Goal: Navigation & Orientation: Find specific page/section

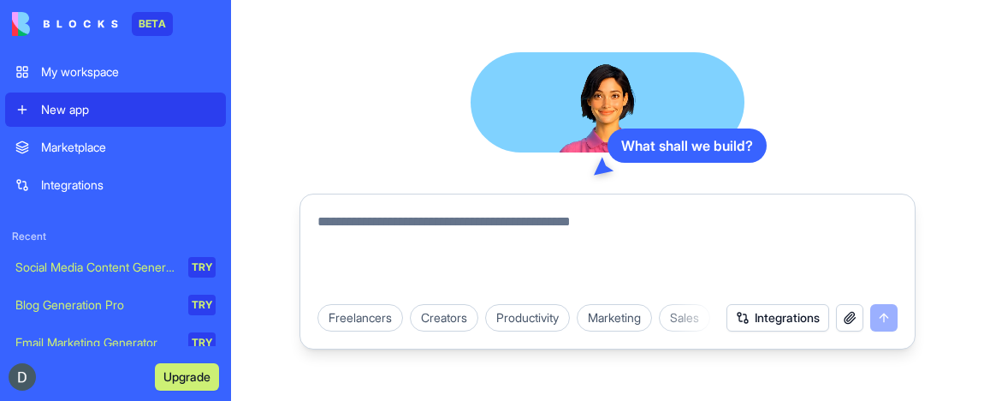
click at [124, 263] on div "Social Media Content Generator" at bounding box center [95, 266] width 161 height 17
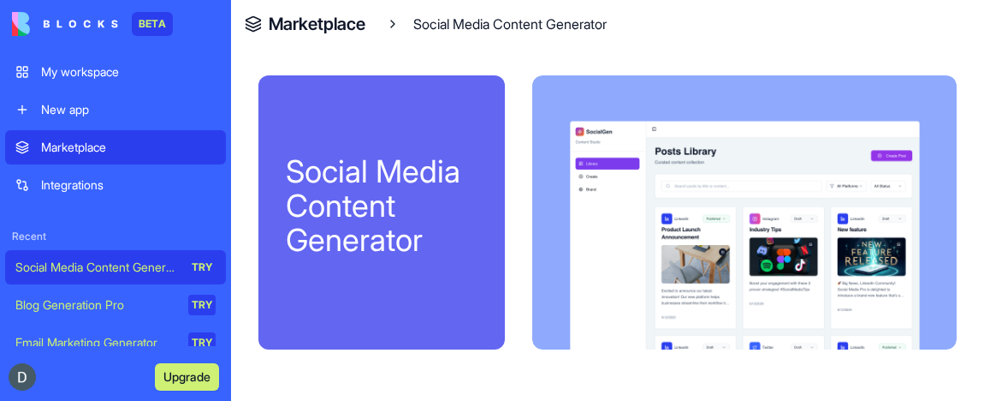
click at [93, 145] on div "Marketplace" at bounding box center [128, 147] width 175 height 17
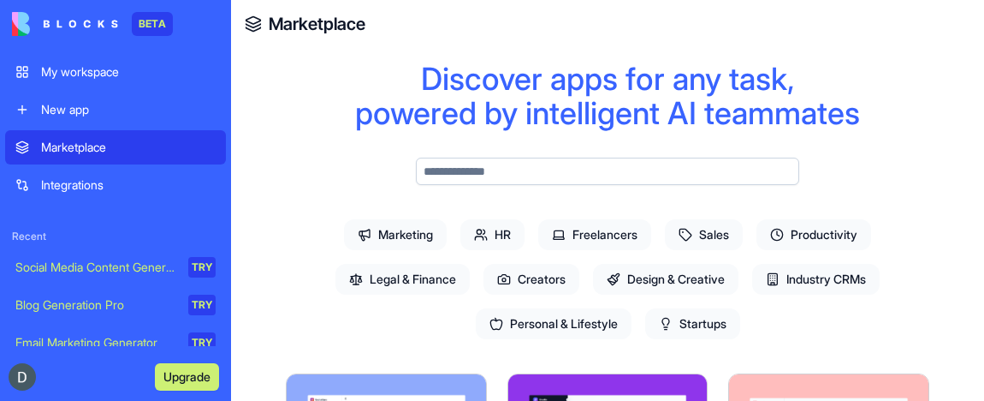
click at [65, 81] on link "My workspace" at bounding box center [115, 72] width 221 height 34
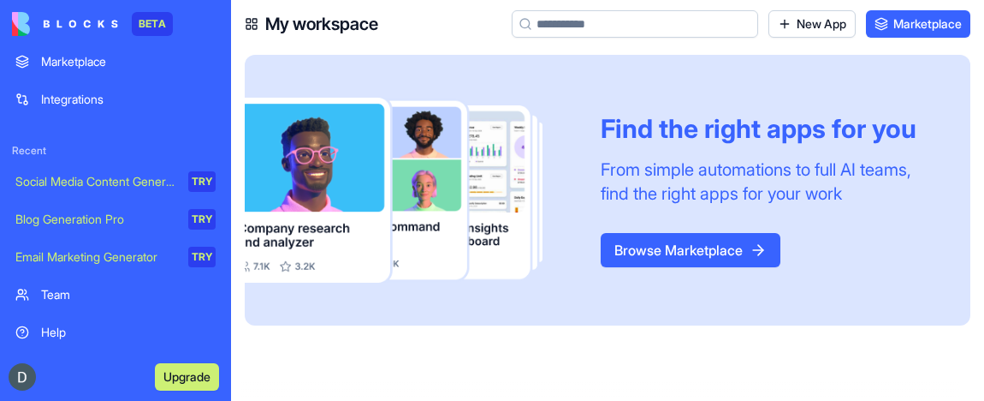
scroll to position [127, 0]
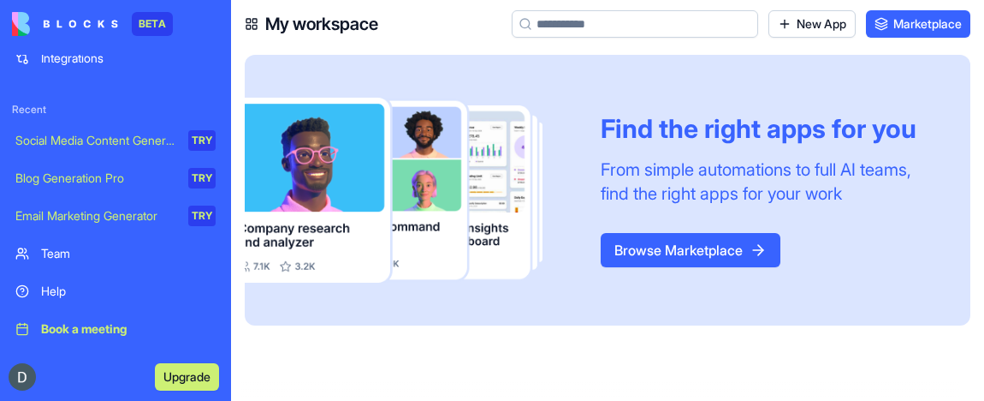
click at [62, 254] on div "Team" at bounding box center [128, 253] width 175 height 17
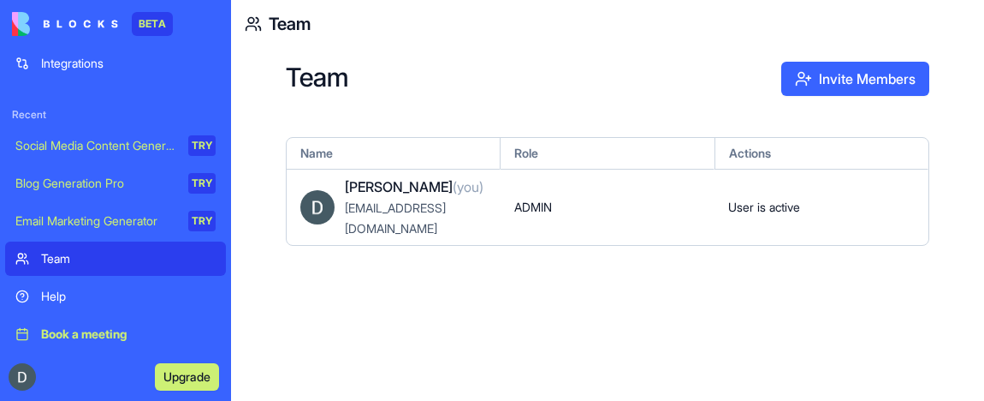
scroll to position [127, 0]
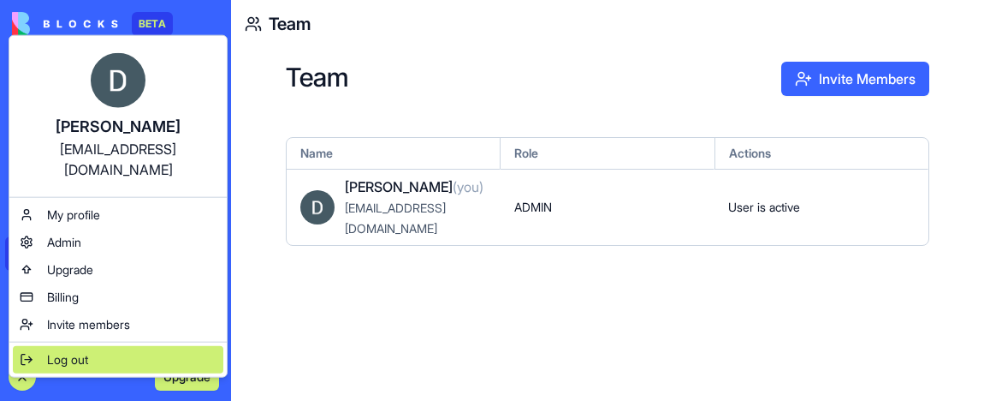
click at [62, 351] on span "Log out" at bounding box center [67, 359] width 41 height 17
